Goal: Task Accomplishment & Management: Complete application form

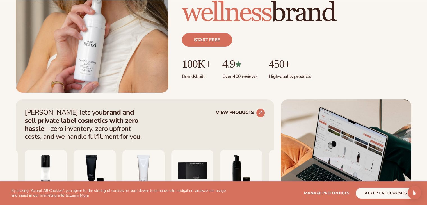
scroll to position [169, 0]
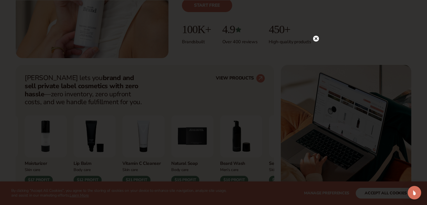
click at [315, 39] on icon at bounding box center [316, 38] width 3 height 3
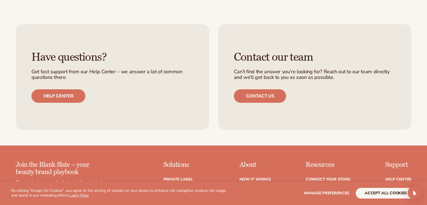
scroll to position [2275, 0]
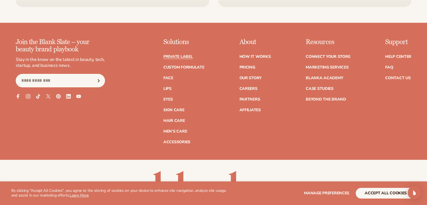
click at [183, 55] on link "Private label" at bounding box center [177, 57] width 29 height 4
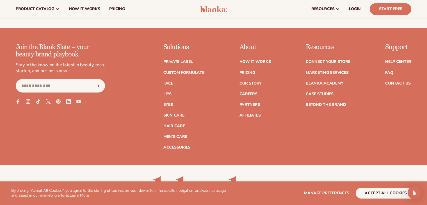
scroll to position [1002, 0]
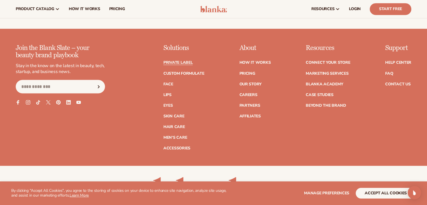
click at [181, 63] on link "Private label" at bounding box center [177, 63] width 29 height 4
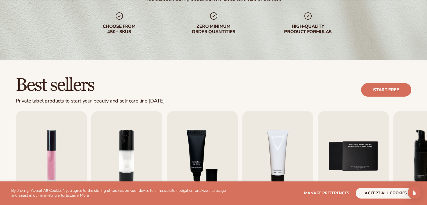
scroll to position [140, 0]
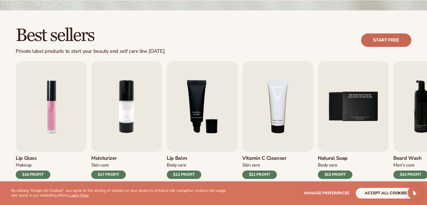
click at [397, 34] on link "Start free" at bounding box center [386, 39] width 50 height 13
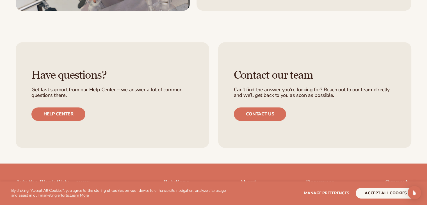
scroll to position [871, 0]
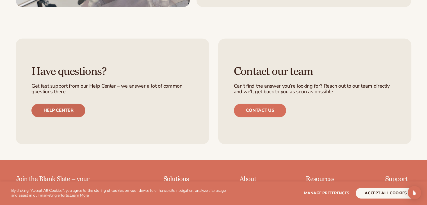
click at [54, 105] on link "Help center" at bounding box center [58, 110] width 54 height 13
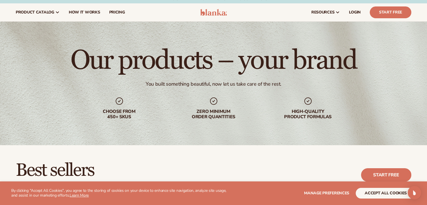
scroll to position [0, 0]
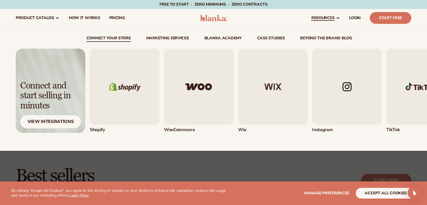
click at [317, 21] on link "resources" at bounding box center [326, 18] width 38 height 18
click at [319, 17] on span "resources" at bounding box center [323, 18] width 23 height 4
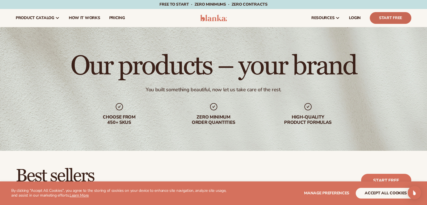
click at [385, 17] on link "Start Free" at bounding box center [391, 18] width 42 height 12
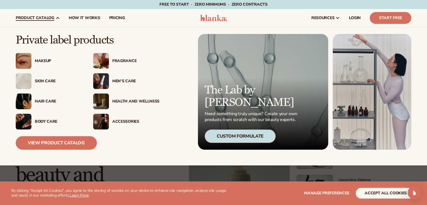
click at [103, 103] on img at bounding box center [101, 102] width 16 height 16
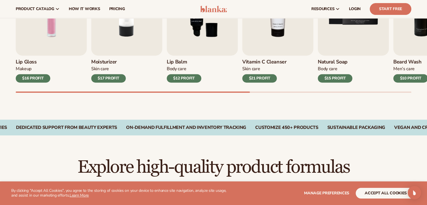
scroll to position [197, 0]
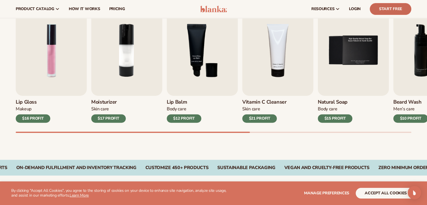
click at [379, 7] on link "Start Free" at bounding box center [391, 9] width 42 height 12
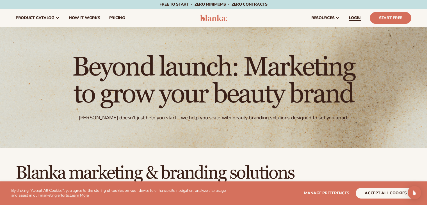
click at [356, 18] on span "LOGIN" at bounding box center [355, 18] width 12 height 4
